Goal: Find contact information: Find contact information

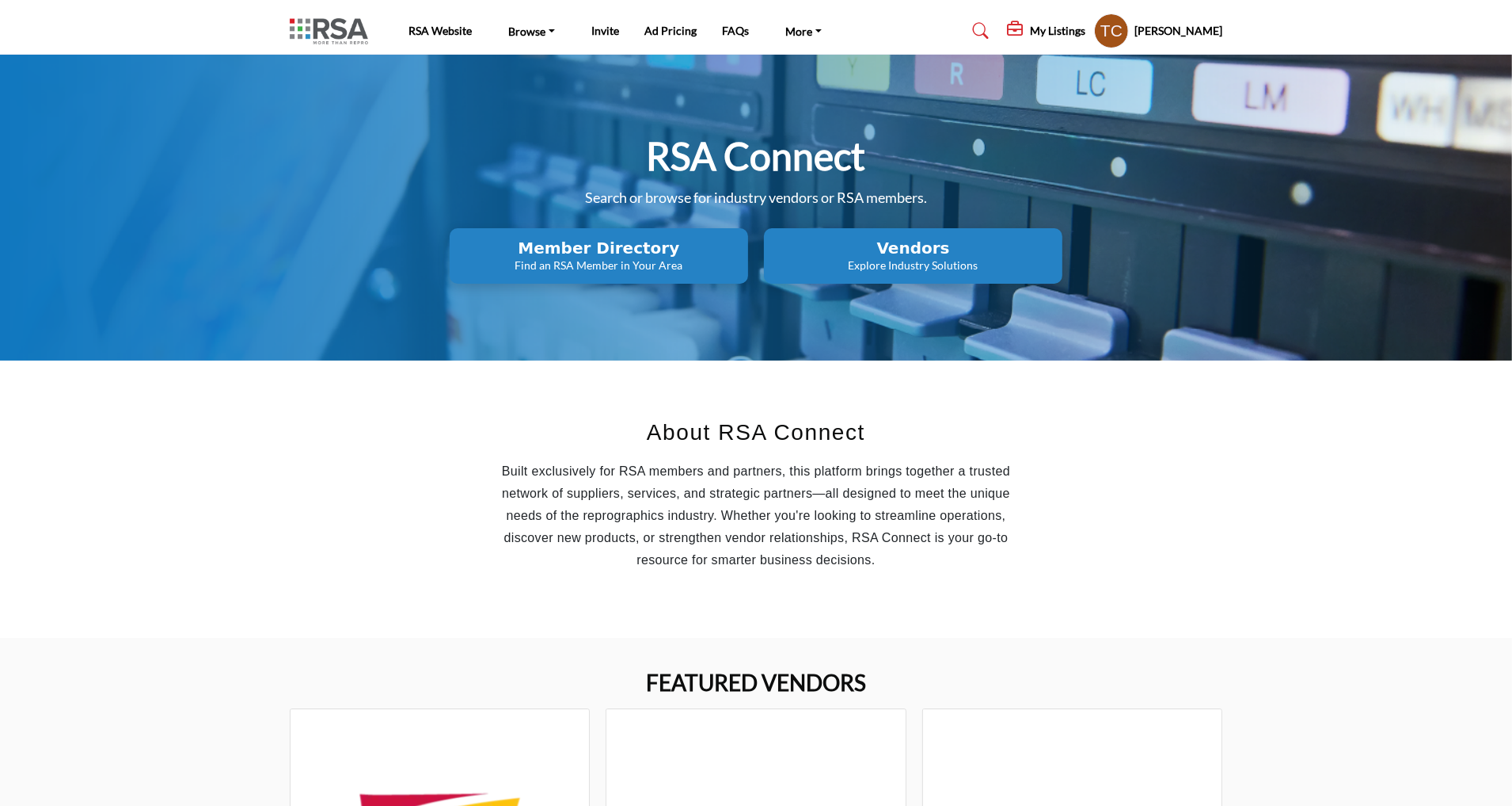
click at [1129, 29] on profile-featured-9d57d186-dcdc-4fd1-8698-ebbedcf867ab "Show hide supplier dropdown" at bounding box center [1112, 31] width 35 height 35
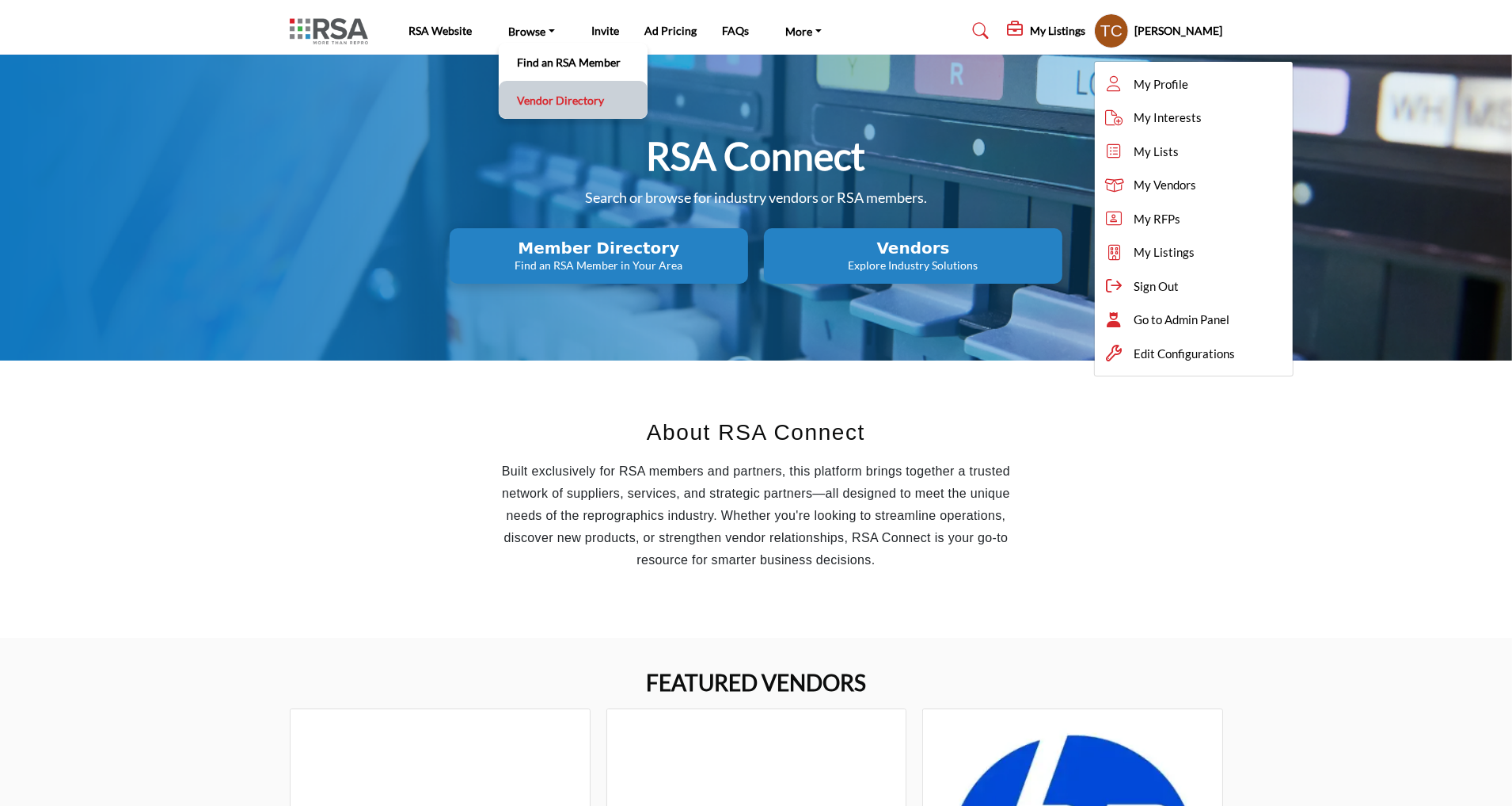
click at [538, 90] on link "Vendor Directory" at bounding box center [573, 100] width 133 height 22
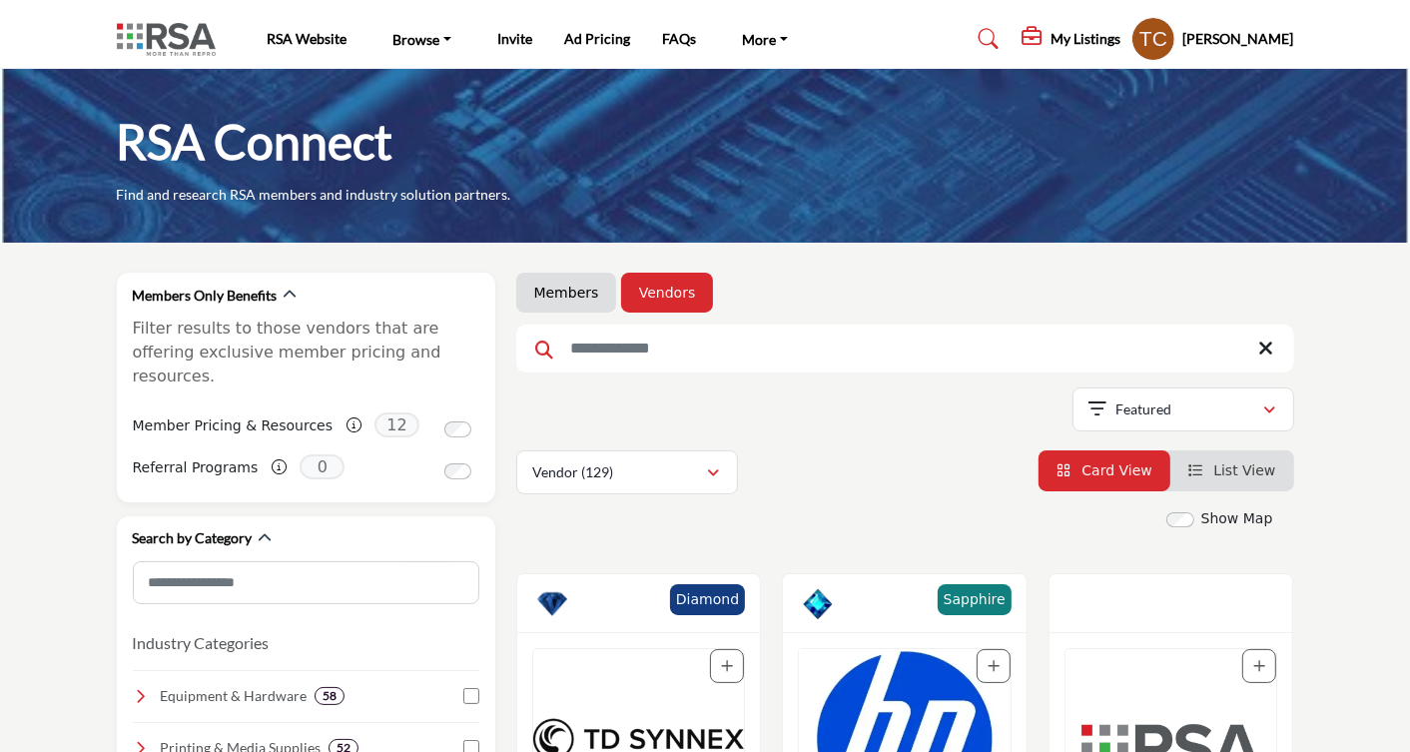
click at [1175, 32] on profile-featured-9d57d186-dcdc-4fd1-8698-ebbedcf867ab "Show hide supplier dropdown" at bounding box center [1153, 39] width 44 height 44
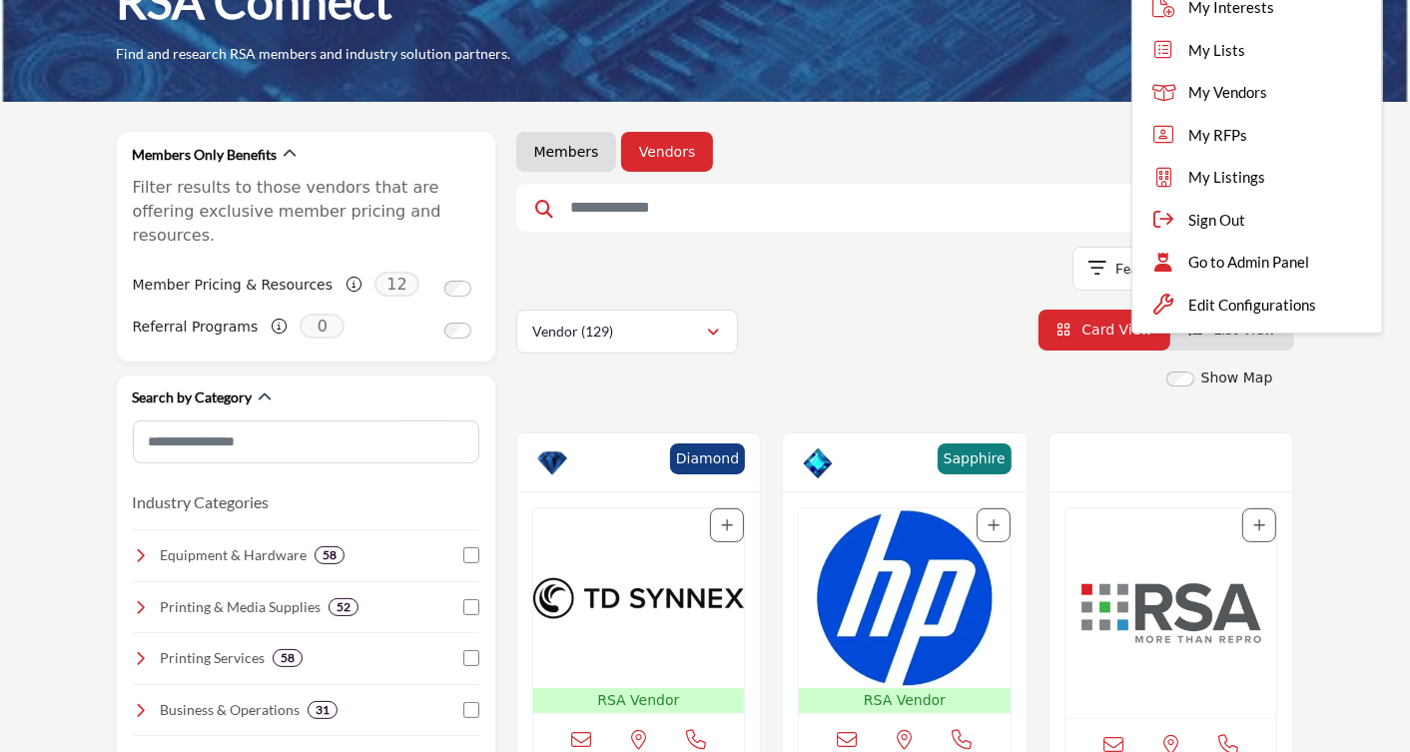
scroll to position [267, 0]
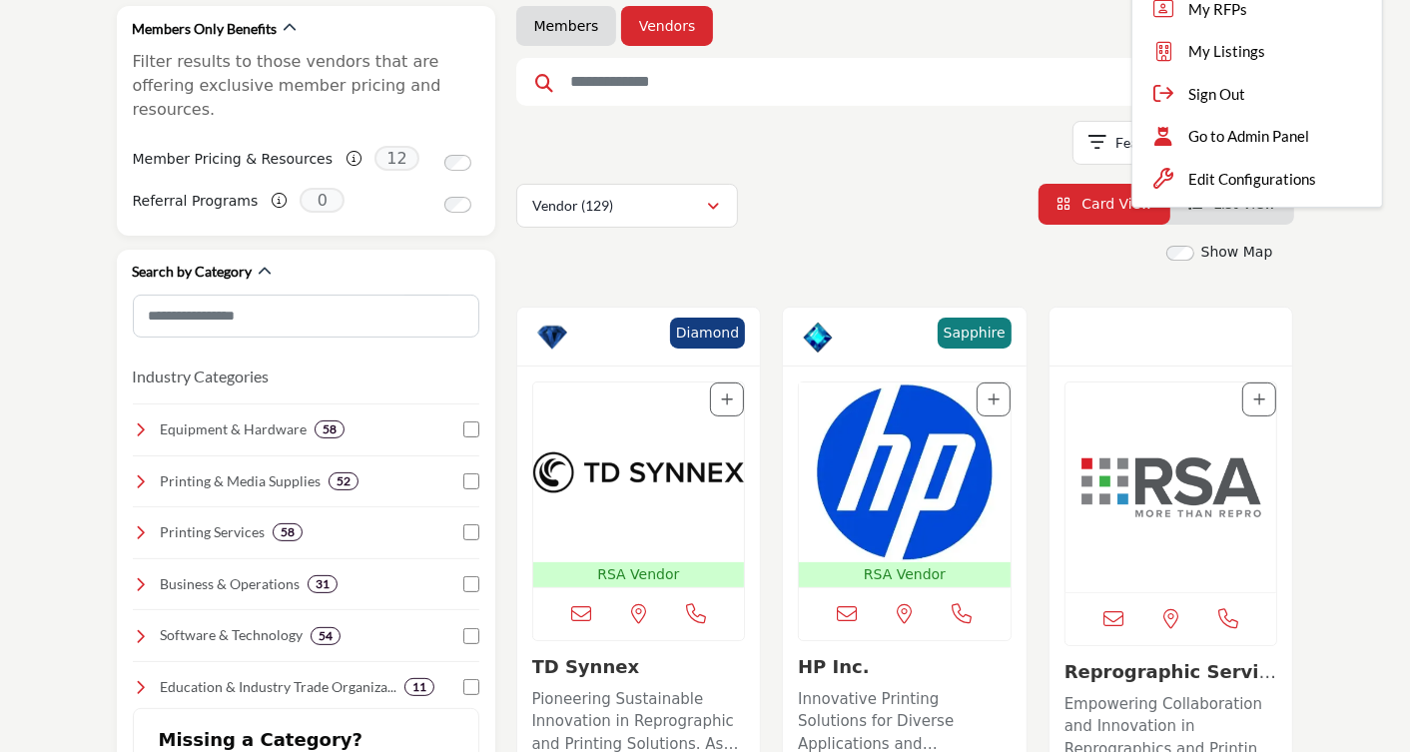
click at [1118, 490] on img "Open Listing in new tab" at bounding box center [1171, 487] width 212 height 210
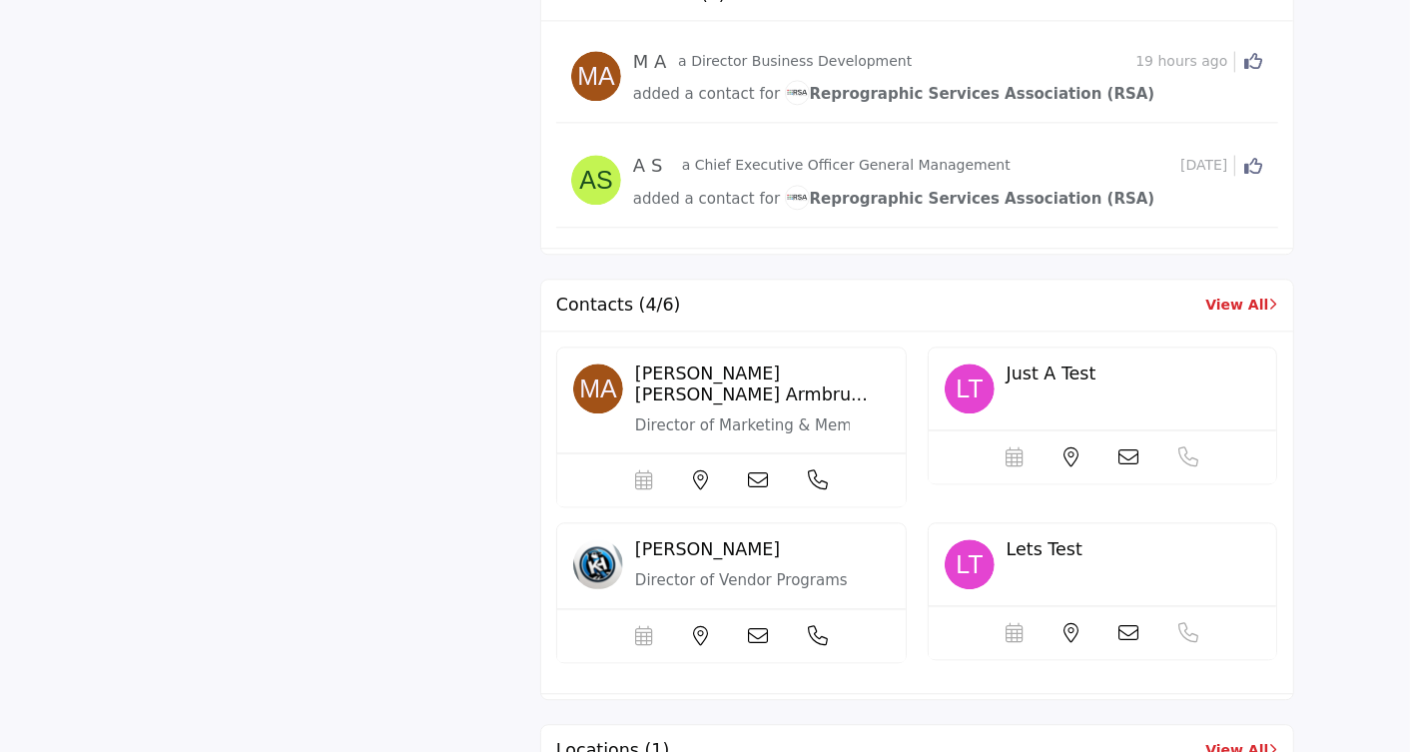
scroll to position [4029, 0]
click at [1238, 294] on link "View All" at bounding box center [1241, 304] width 72 height 21
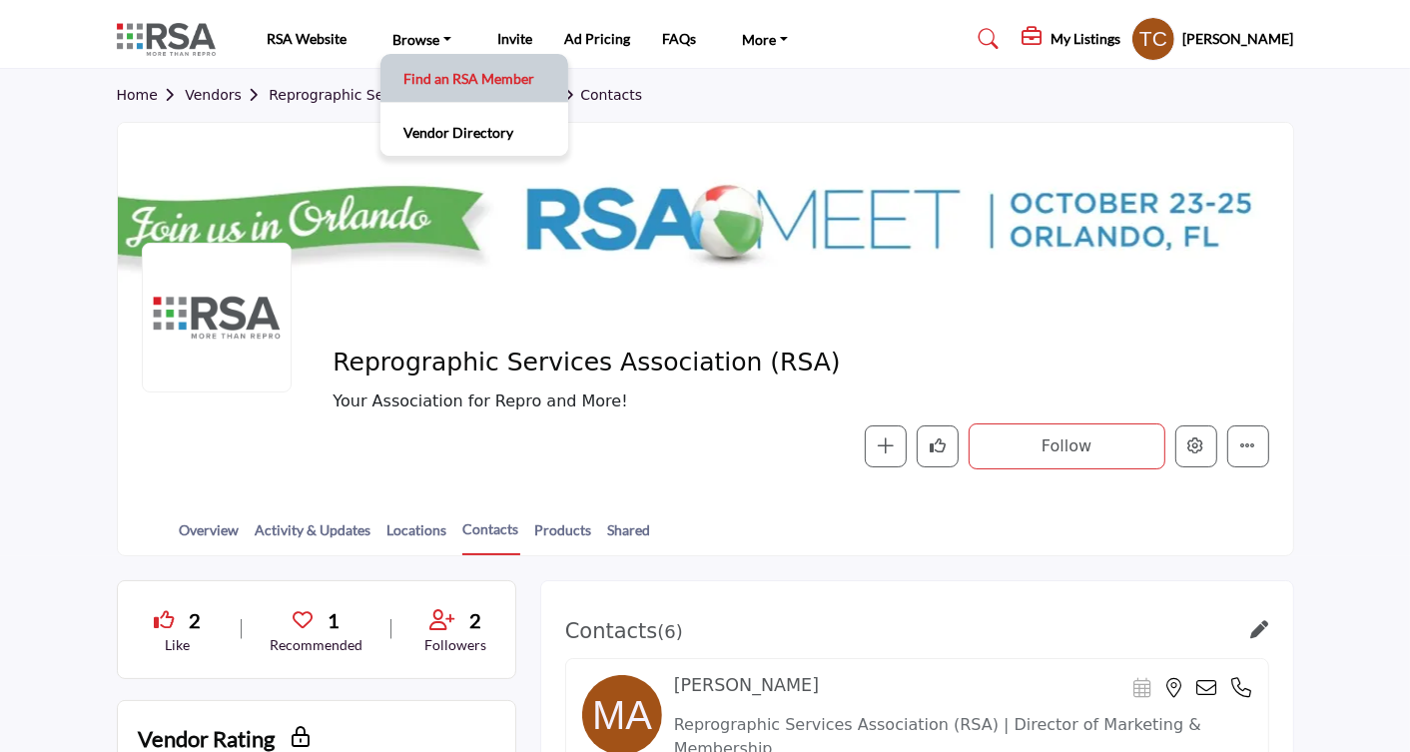
click at [433, 87] on link "Find an RSA Member" at bounding box center [474, 78] width 168 height 28
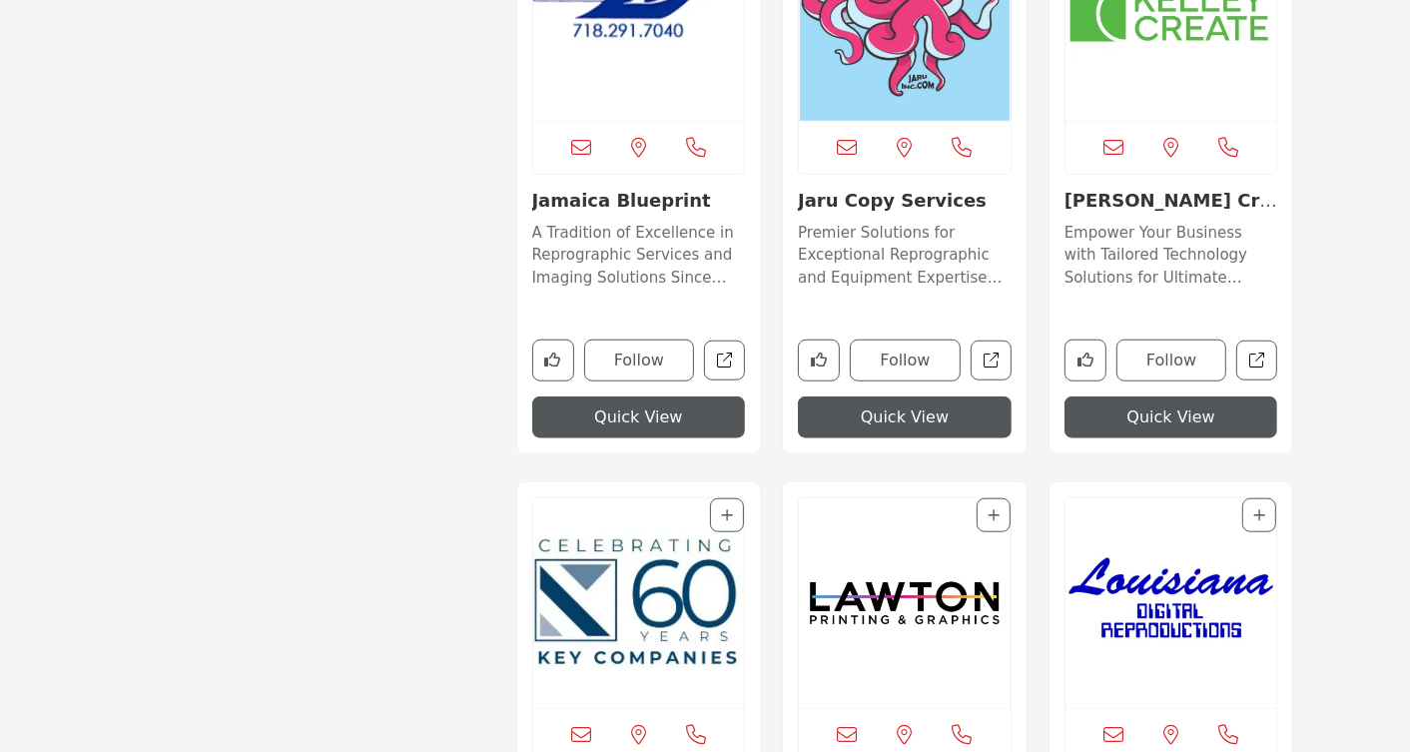
scroll to position [7150, 0]
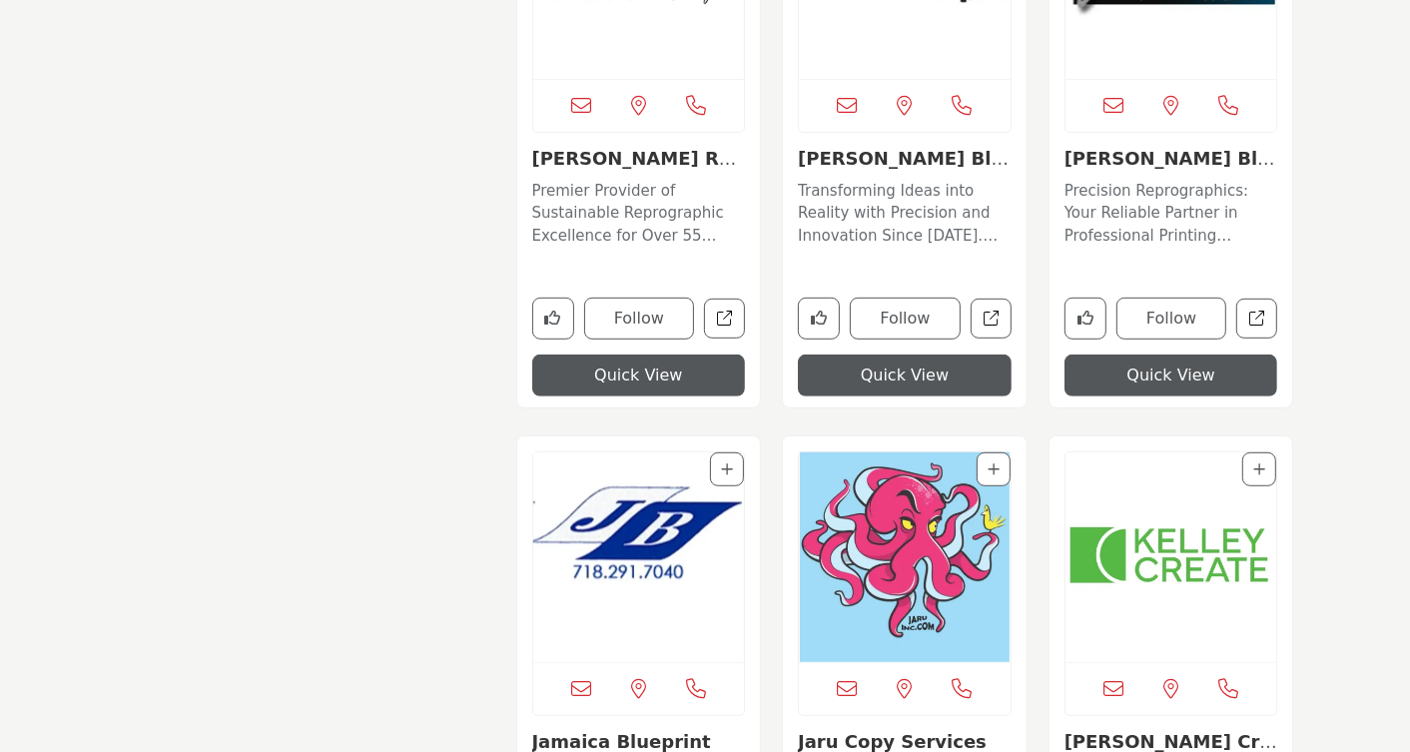
click at [1105, 556] on img "Open Listing in new tab" at bounding box center [1171, 557] width 212 height 210
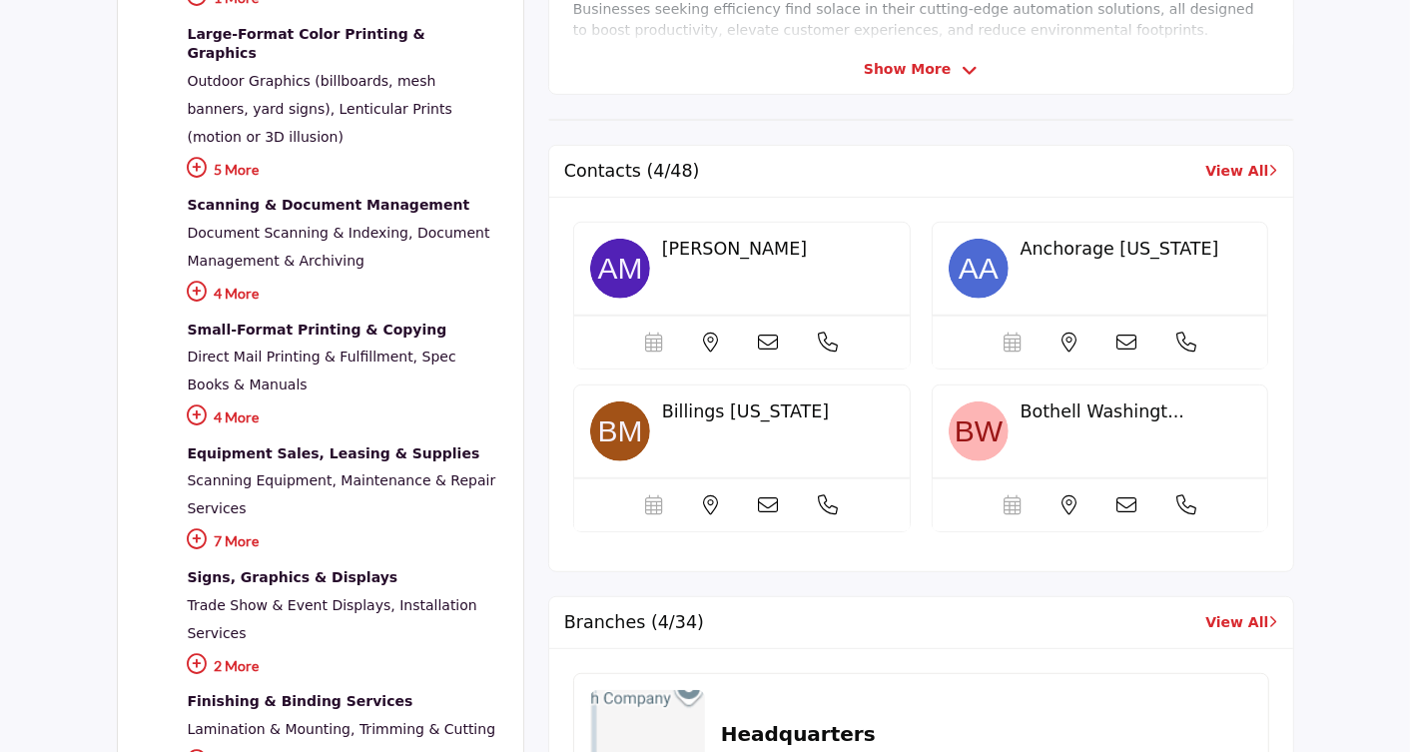
scroll to position [646, 0]
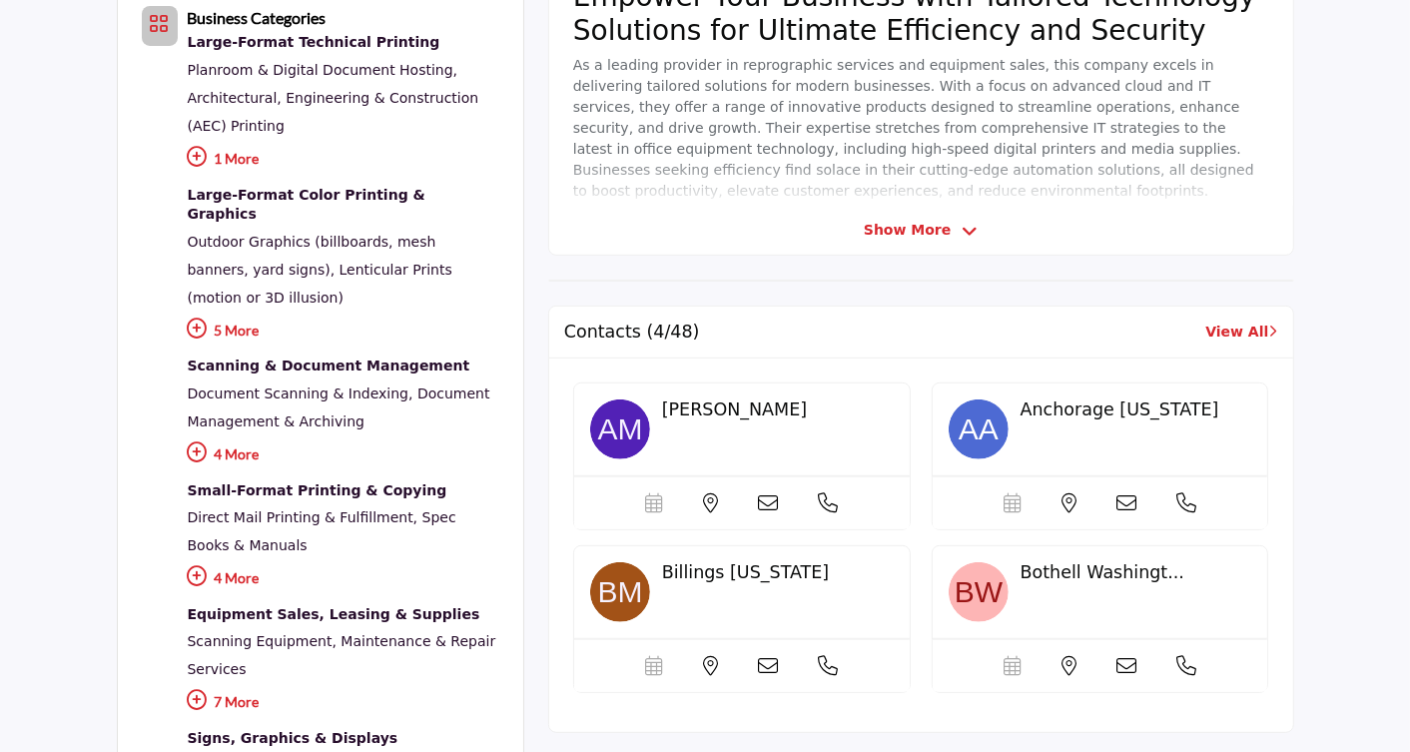
click at [1231, 329] on link "View All" at bounding box center [1241, 332] width 72 height 21
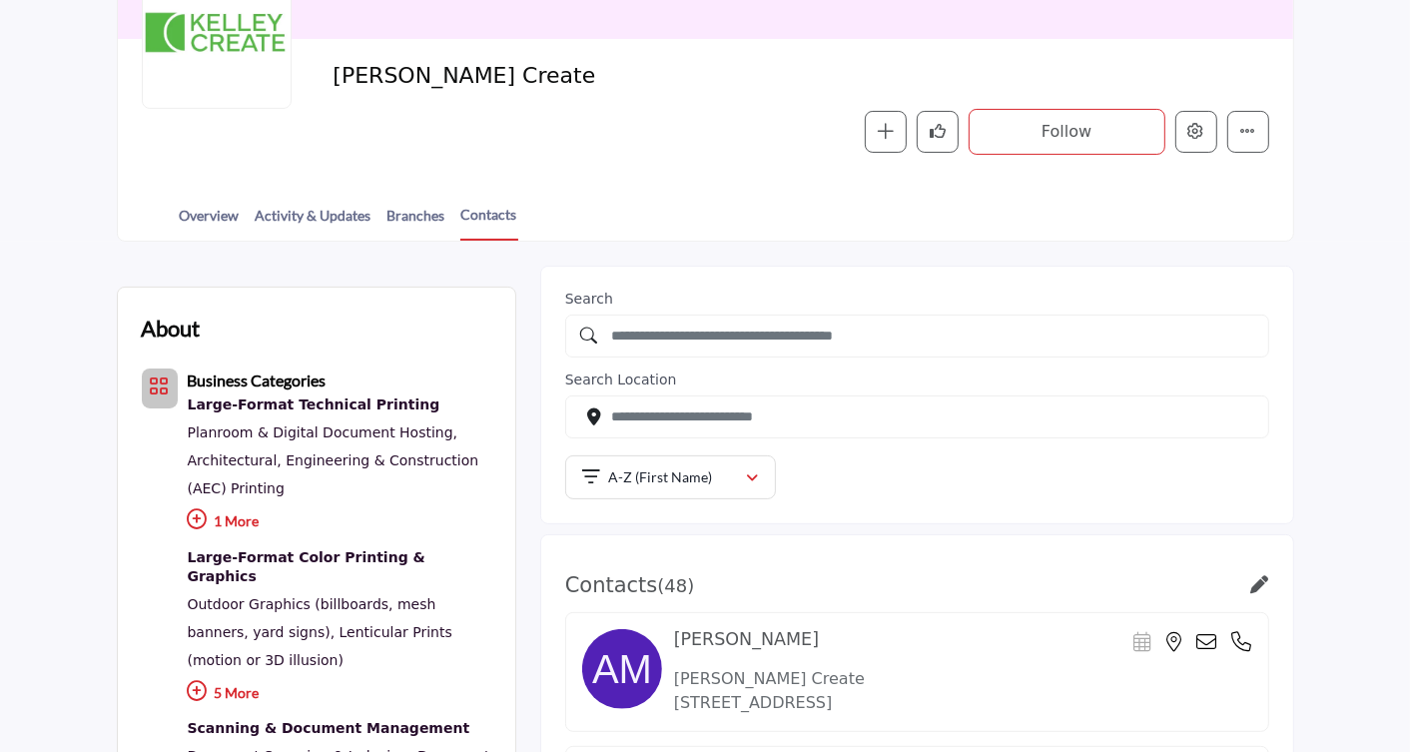
scroll to position [363, 0]
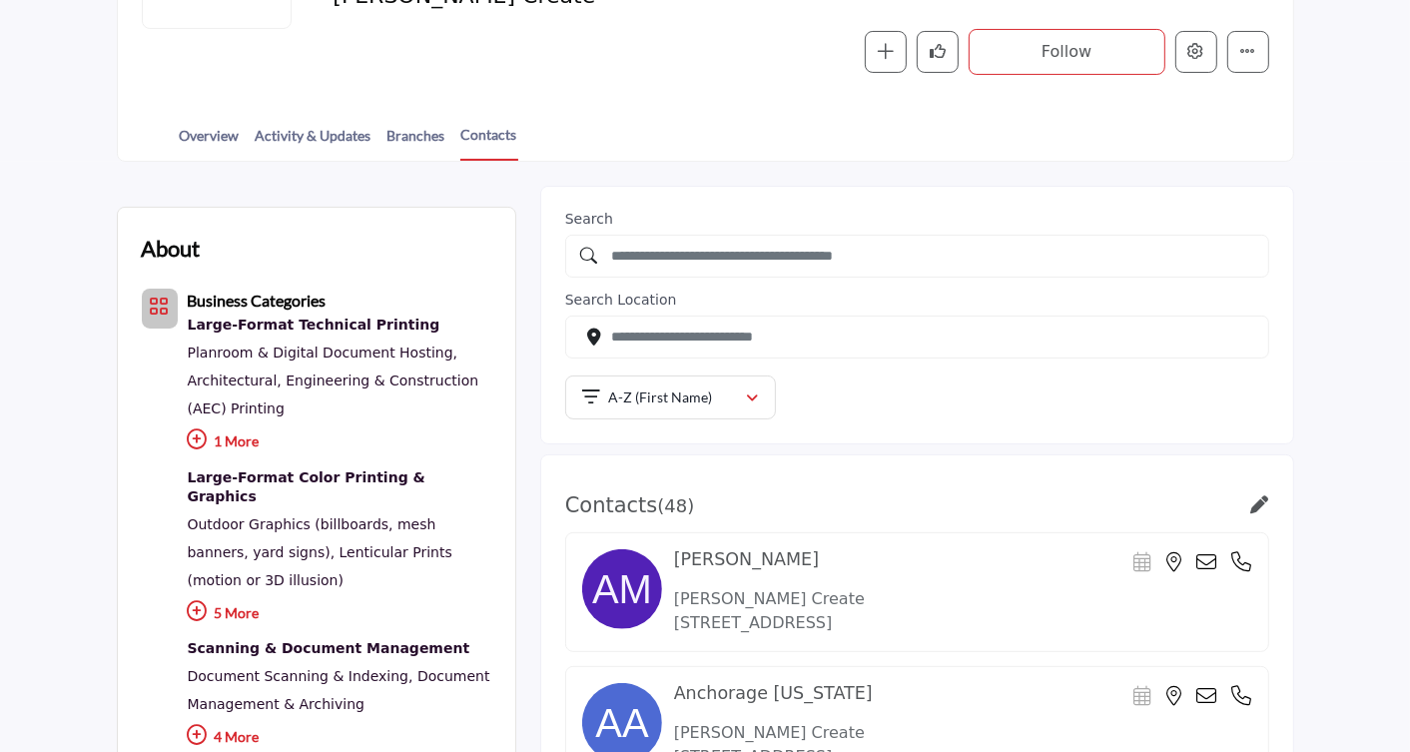
click at [1260, 495] on icon at bounding box center [1260, 504] width 18 height 18
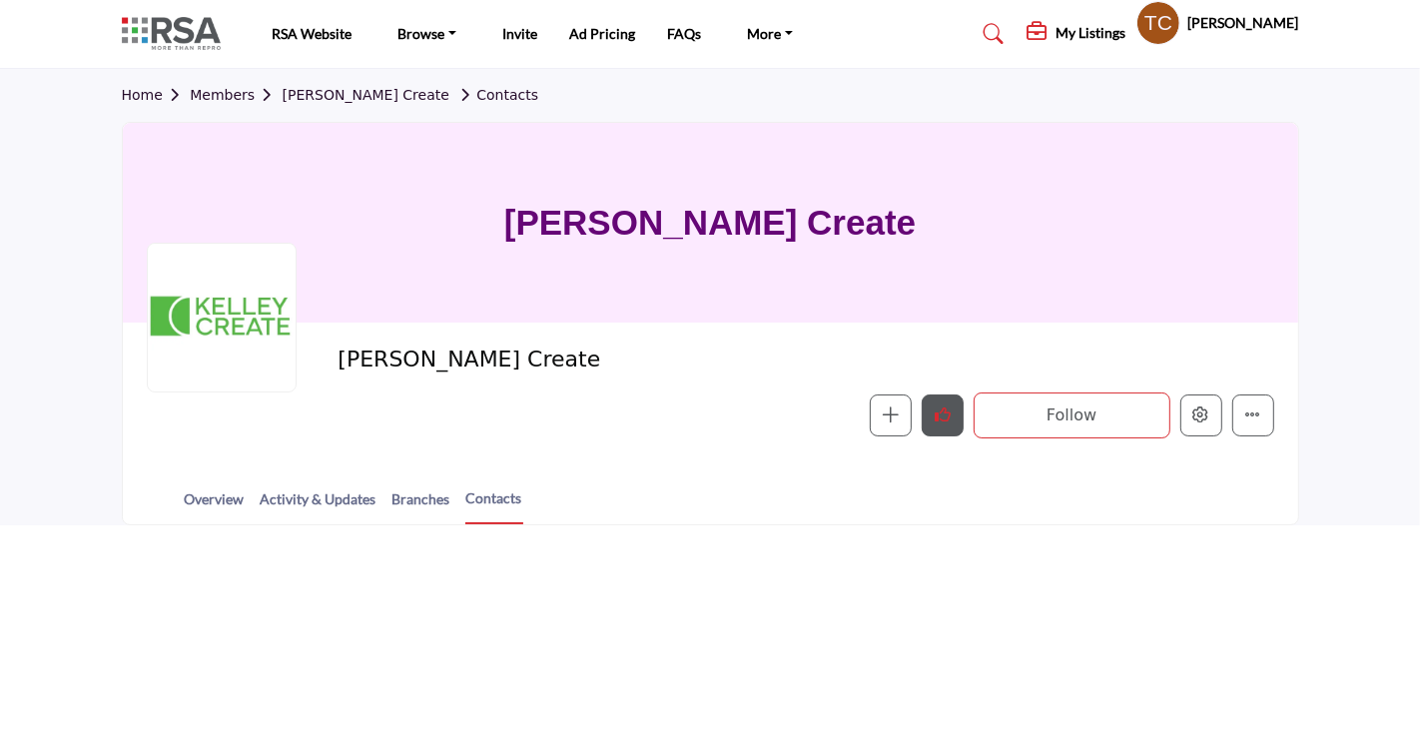
scroll to position [363, 0]
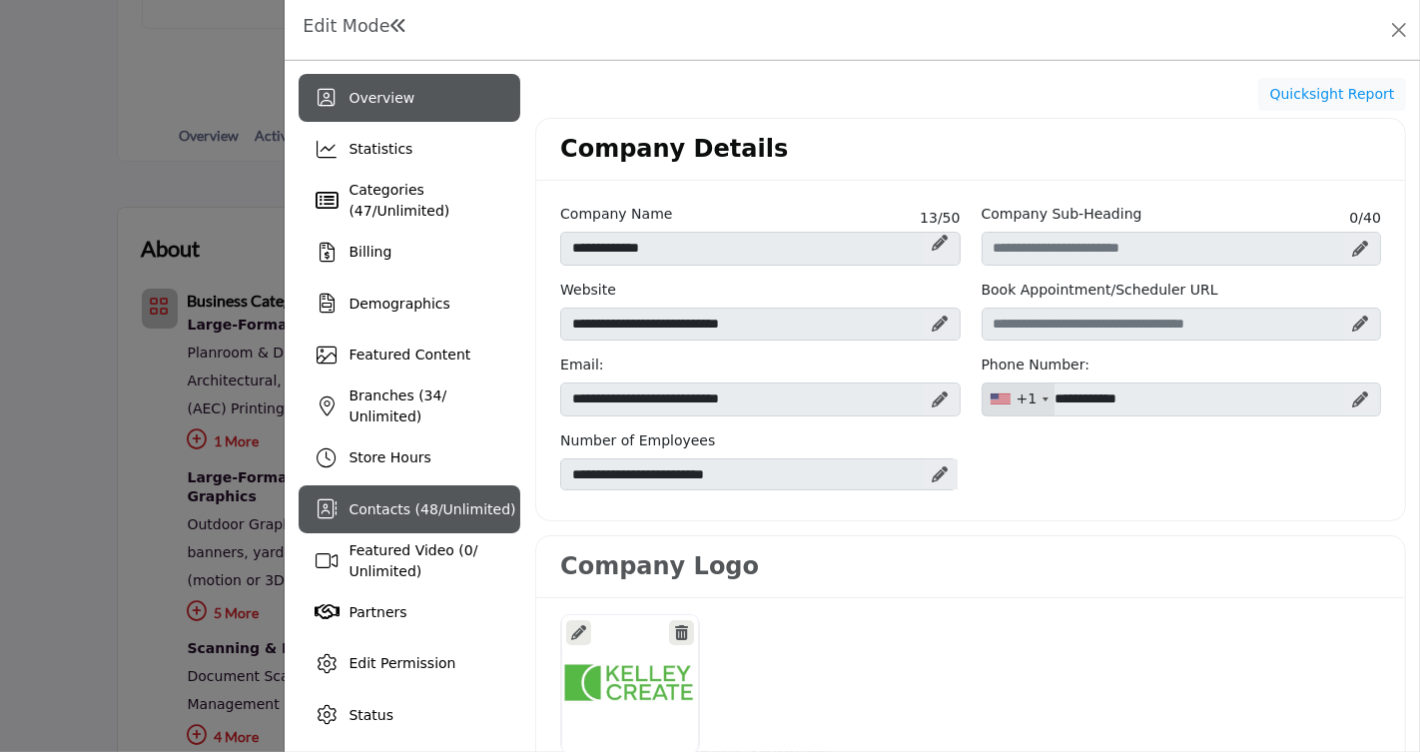
click at [471, 507] on span "Unlimited" at bounding box center [476, 509] width 67 height 16
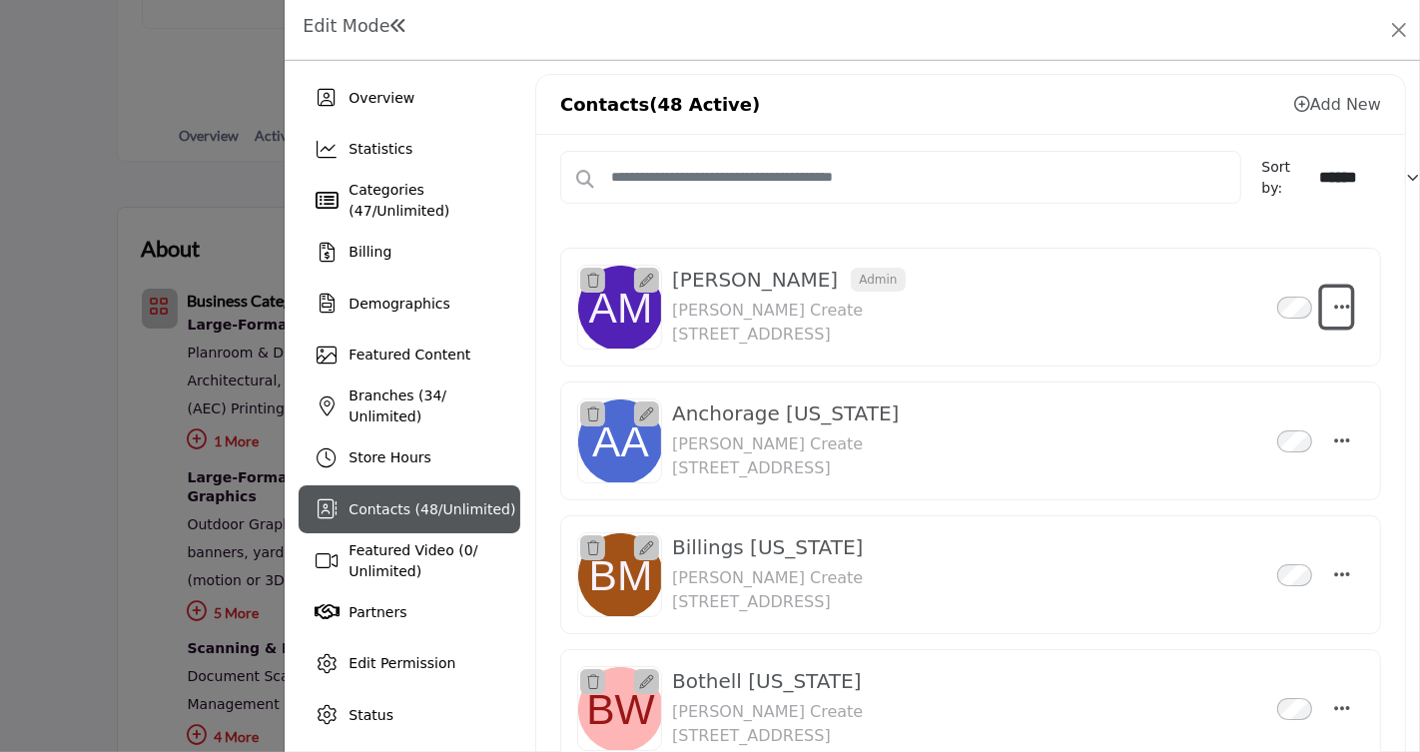
click at [1325, 297] on button "Select Droddown options" at bounding box center [1336, 308] width 29 height 40
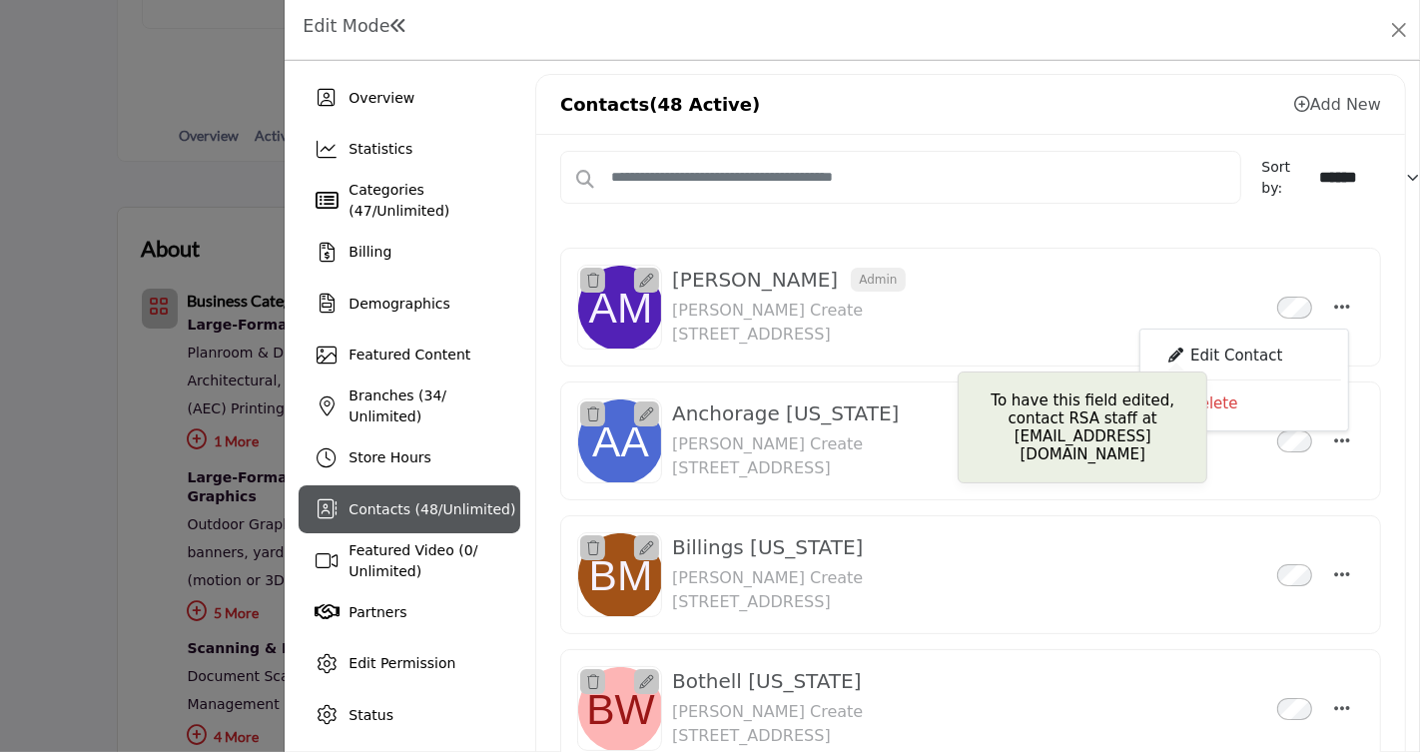
click at [1225, 355] on div "Edit Contact" at bounding box center [1244, 356] width 194 height 38
